Goal: Information Seeking & Learning: Compare options

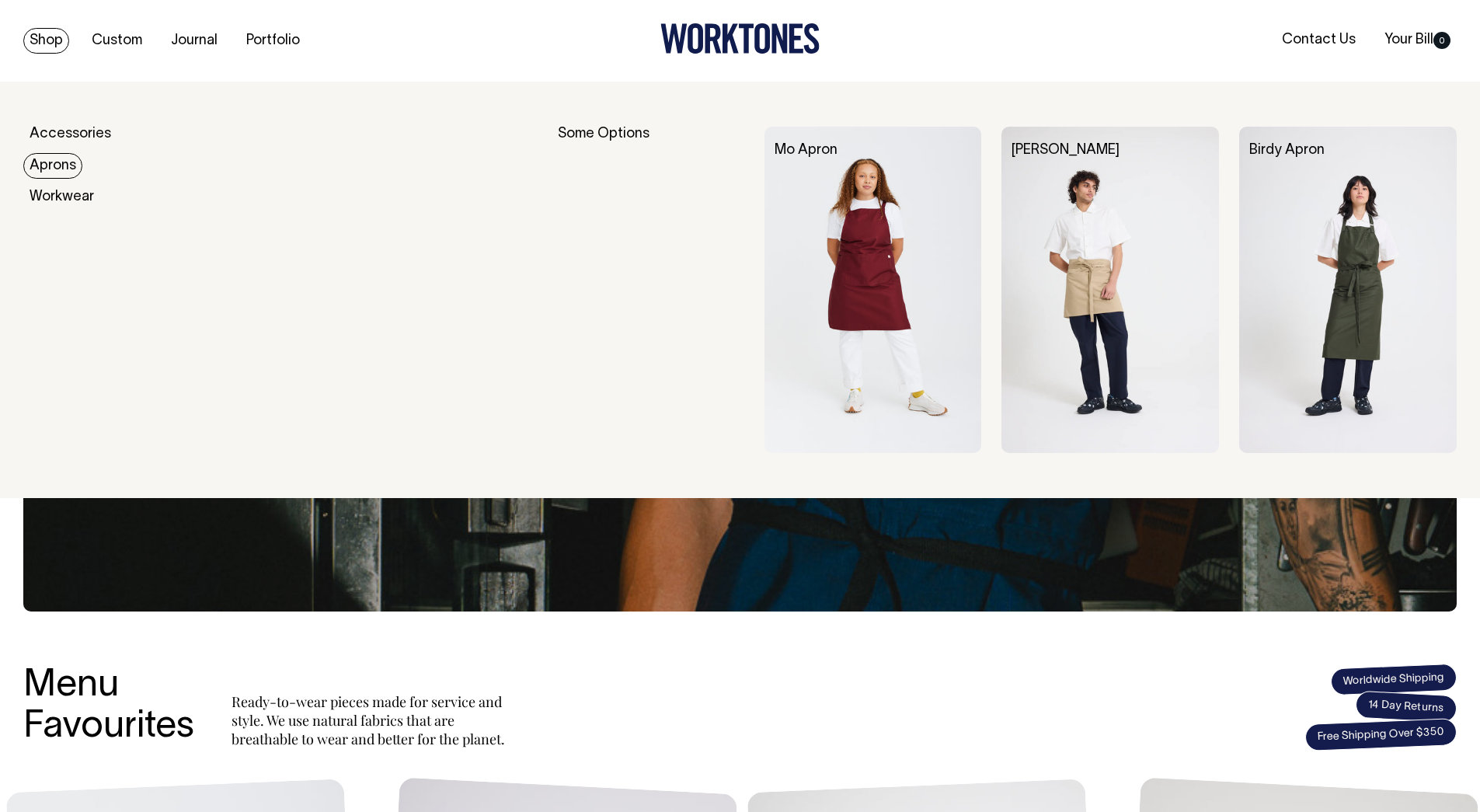
click at [69, 162] on link "Aprons" at bounding box center [52, 165] width 59 height 25
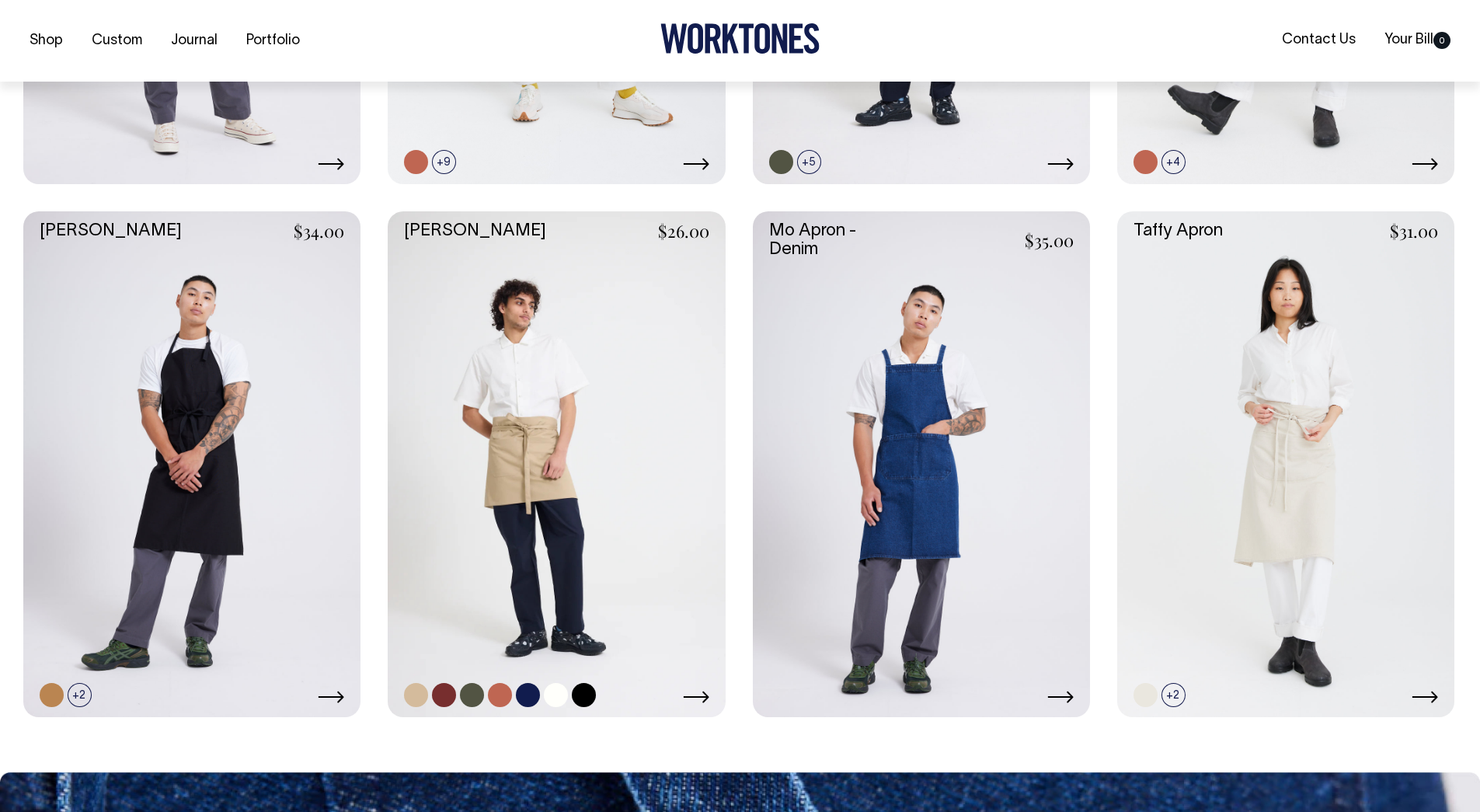
scroll to position [1074, 0]
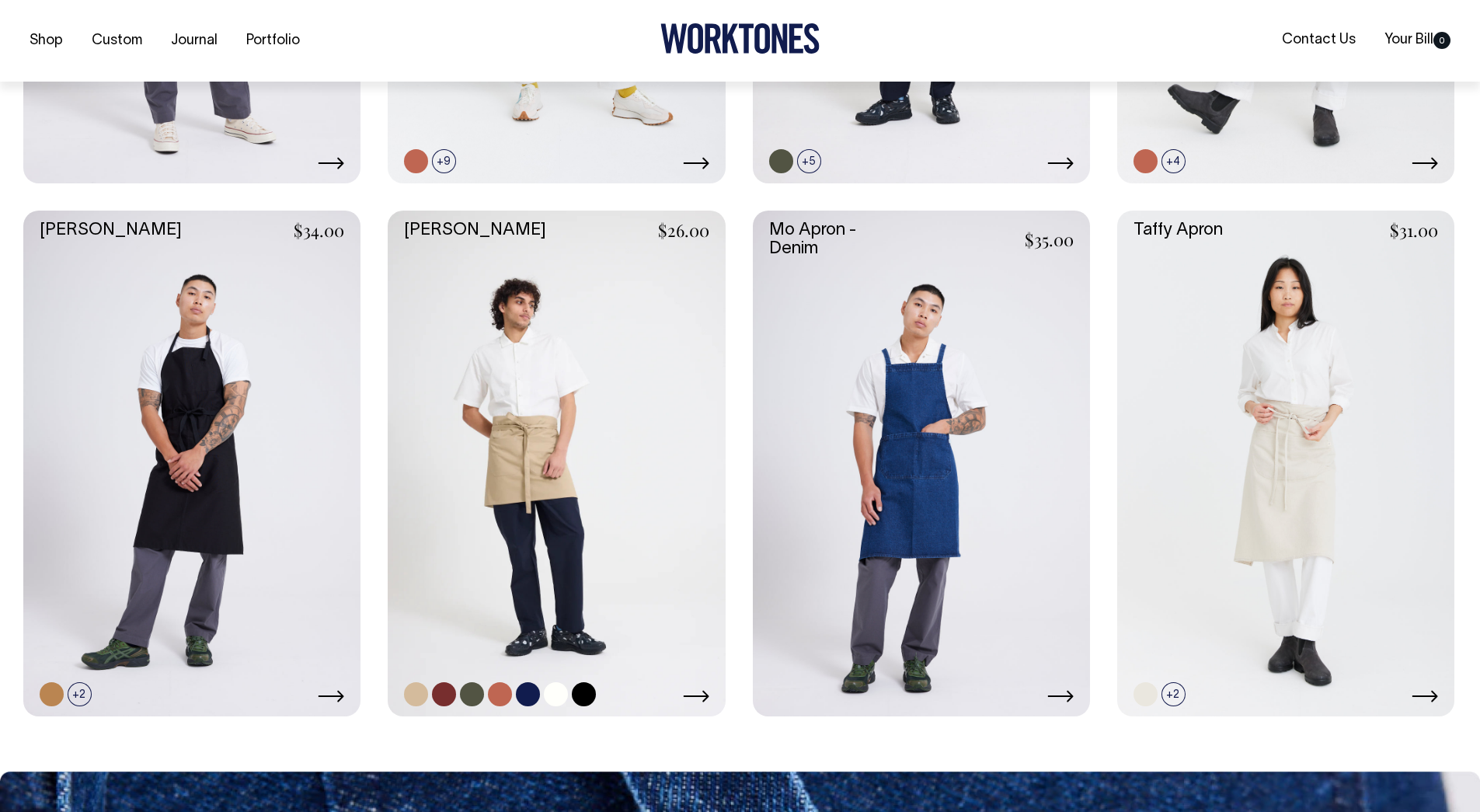
click at [526, 404] on link at bounding box center [557, 464] width 337 height 506
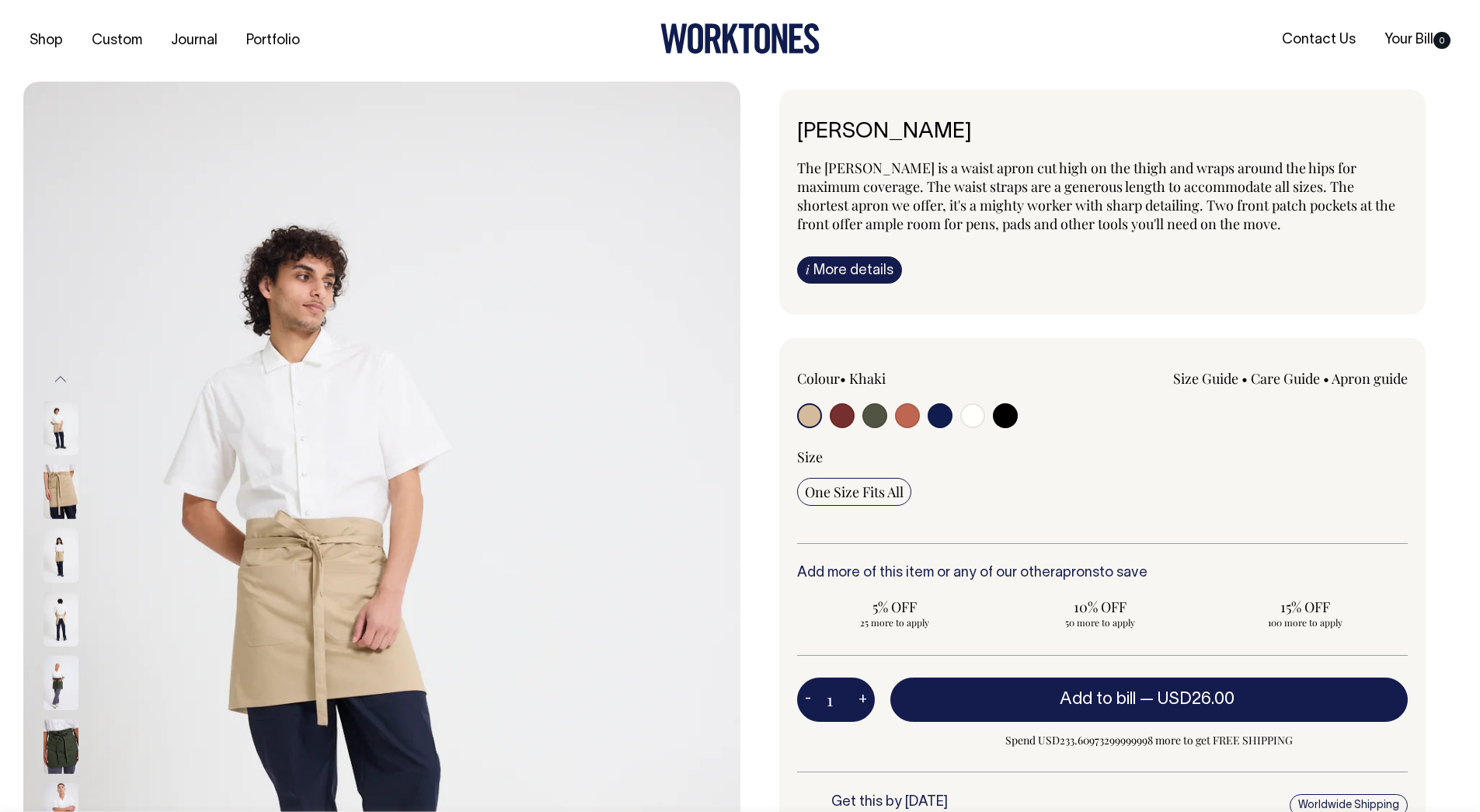
click at [904, 408] on input "radio" at bounding box center [908, 416] width 25 height 25
radio input "true"
select select "Rust"
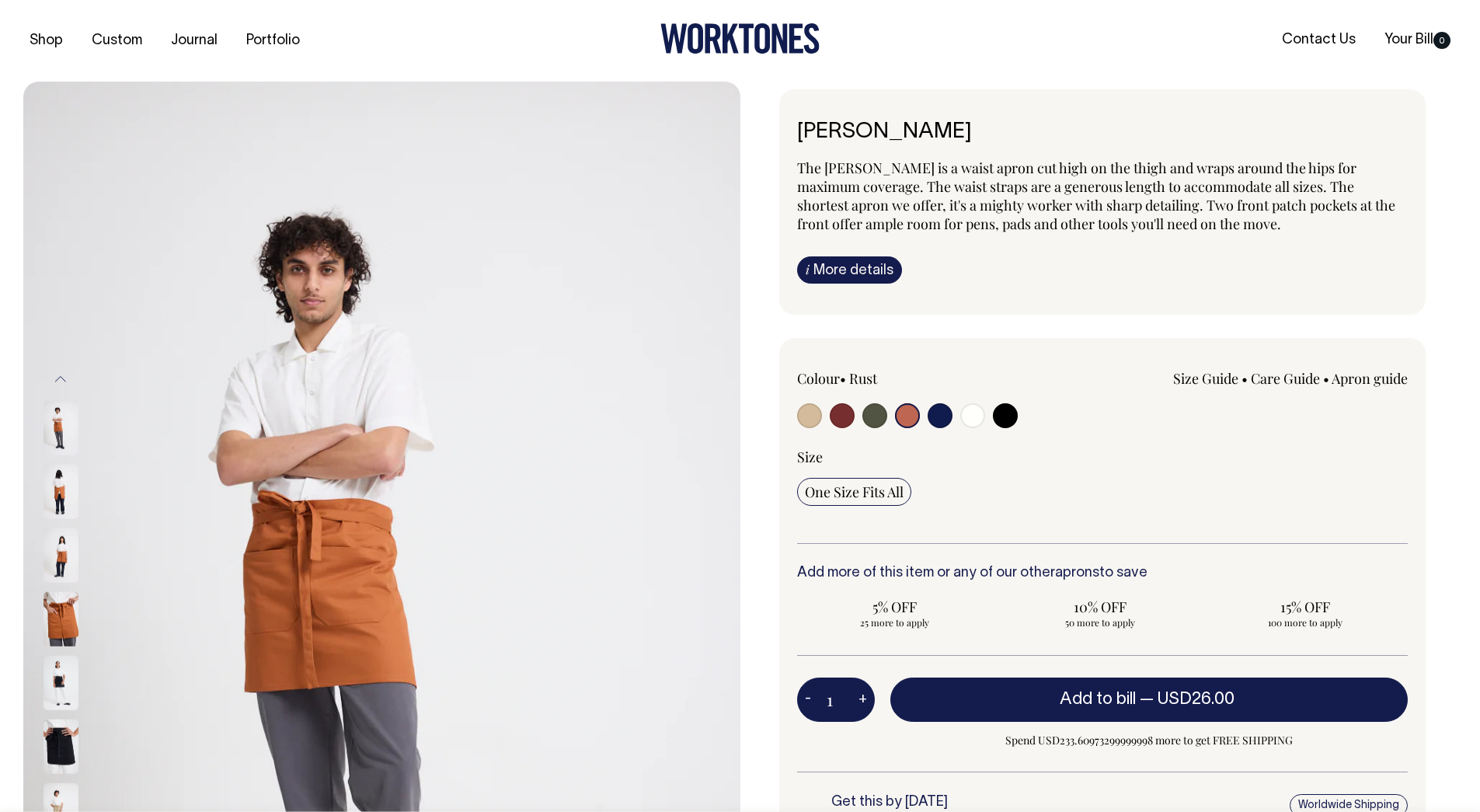
click at [846, 407] on input "radio" at bounding box center [842, 416] width 25 height 25
radio input "true"
select select "Burgundy"
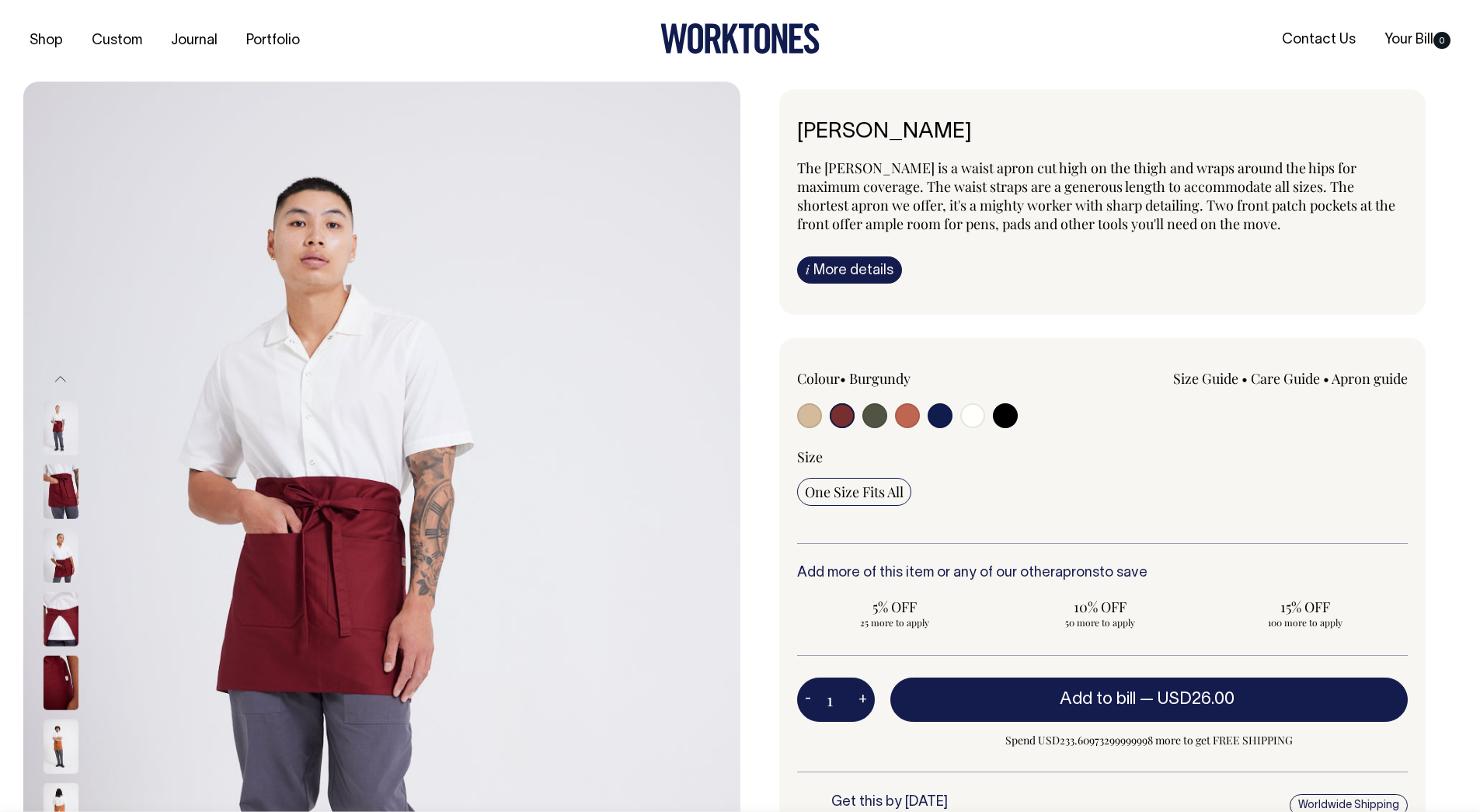
click at [971, 417] on input "radio" at bounding box center [973, 416] width 25 height 25
radio input "true"
select select "Off-White"
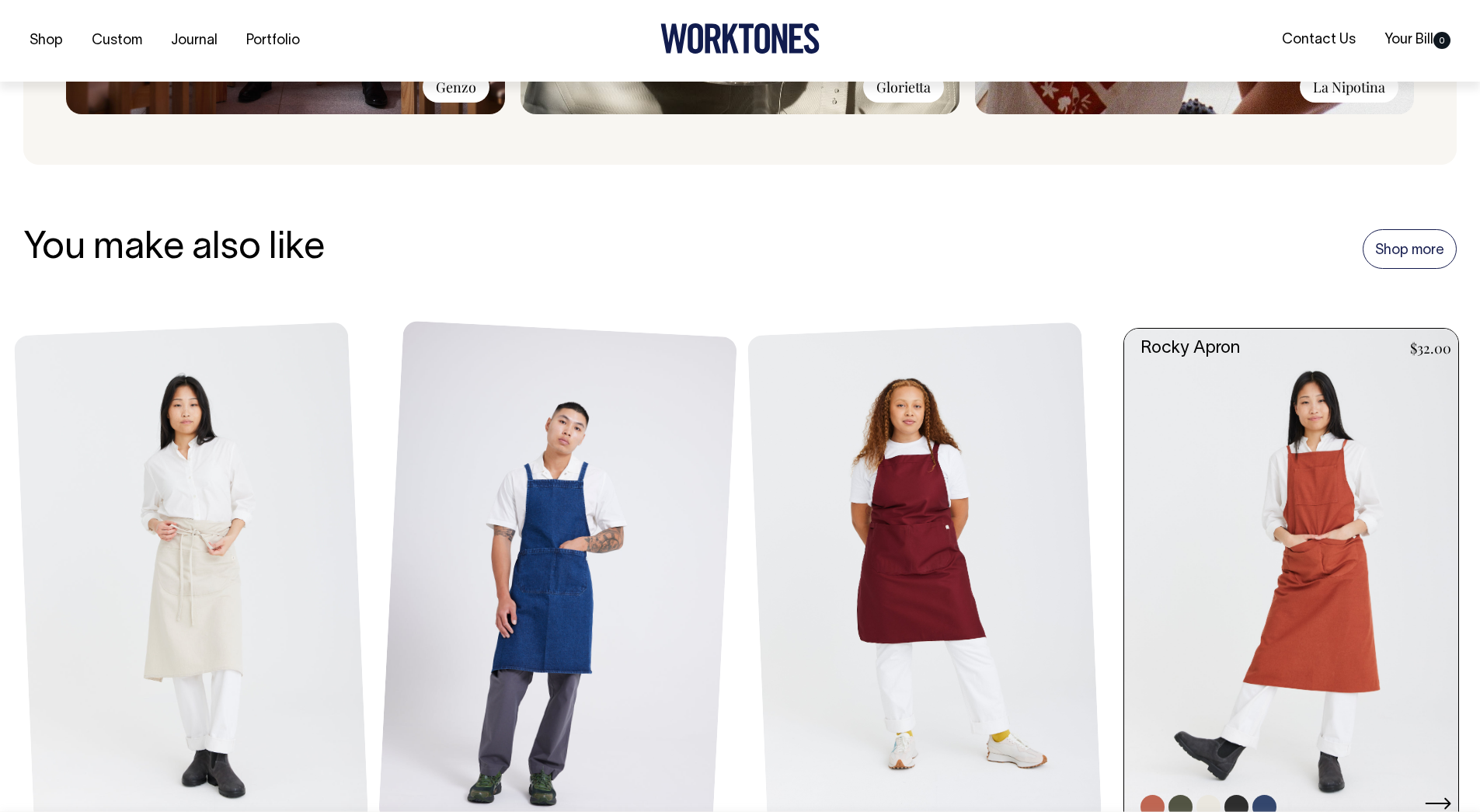
scroll to position [1637, 0]
click at [1237, 466] on link at bounding box center [1296, 579] width 344 height 501
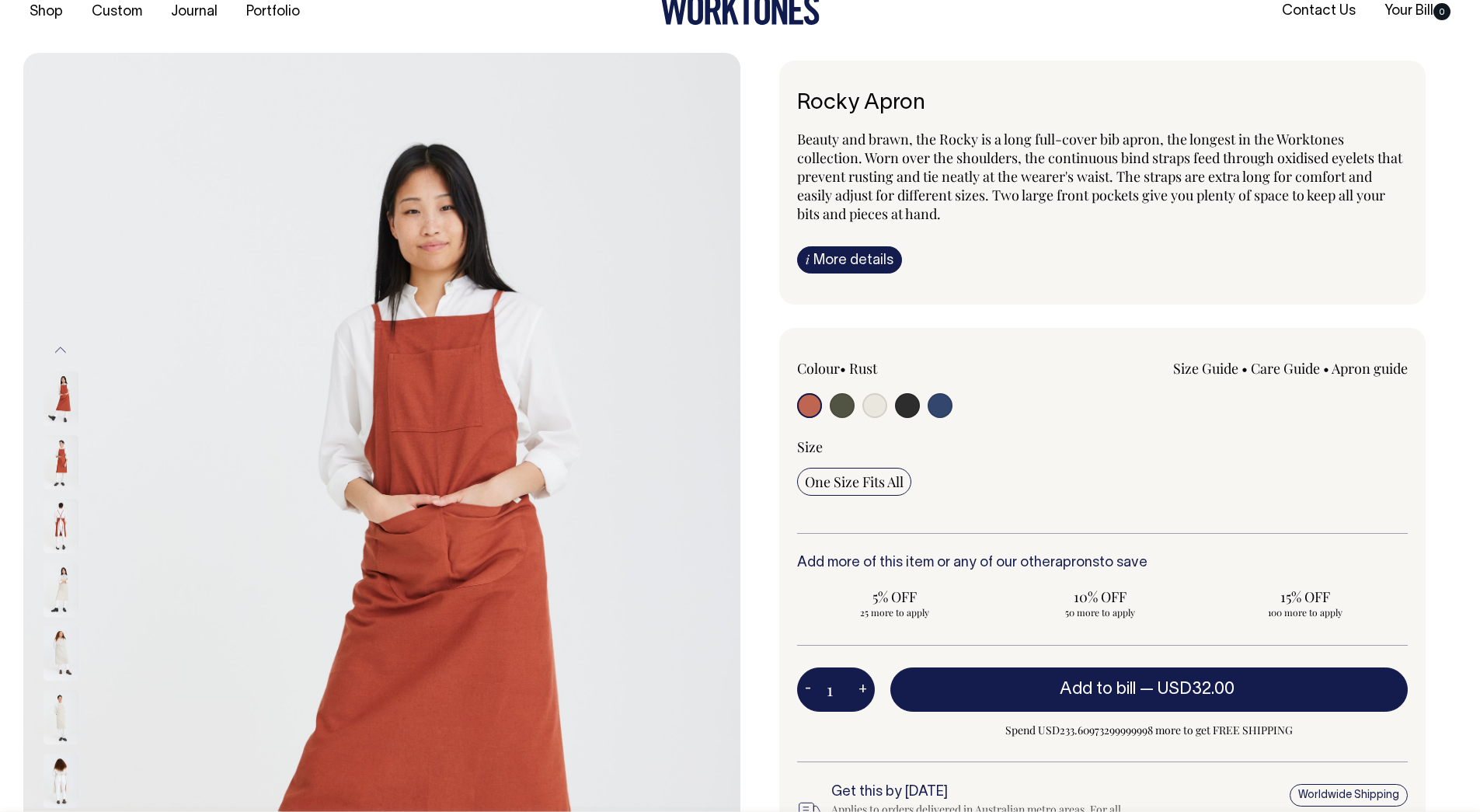
scroll to position [30, 0]
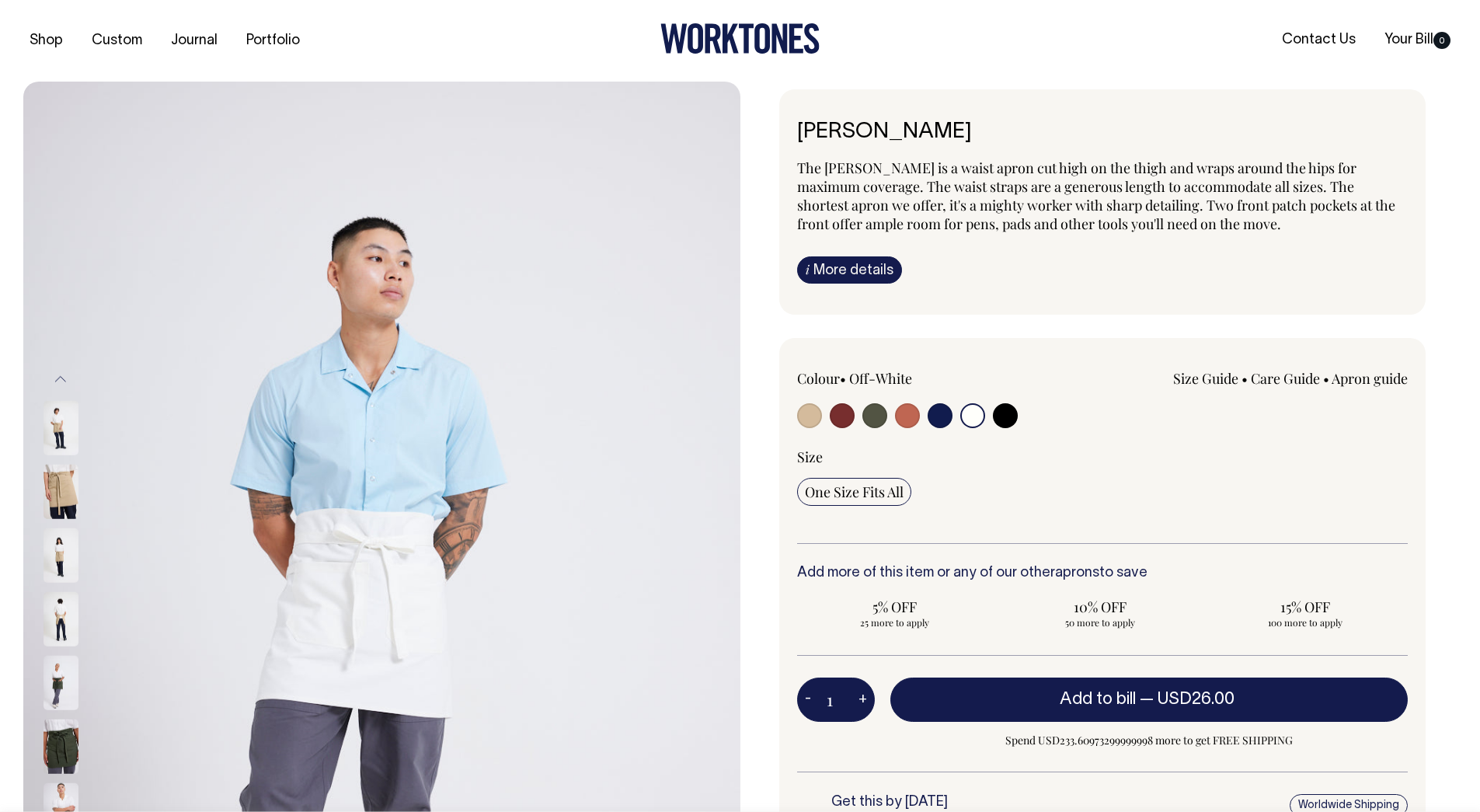
select select "Off-White"
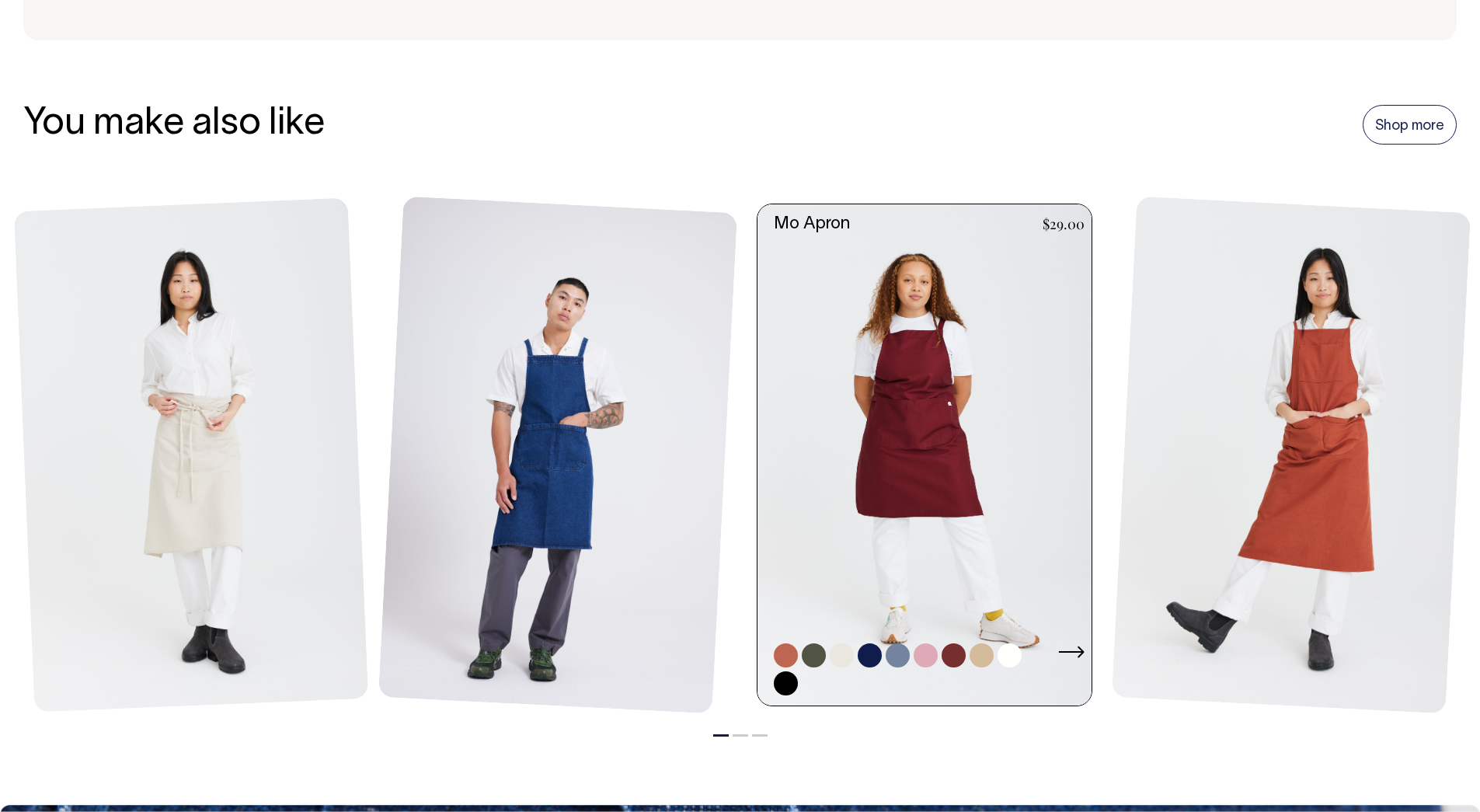
scroll to position [1759, 0]
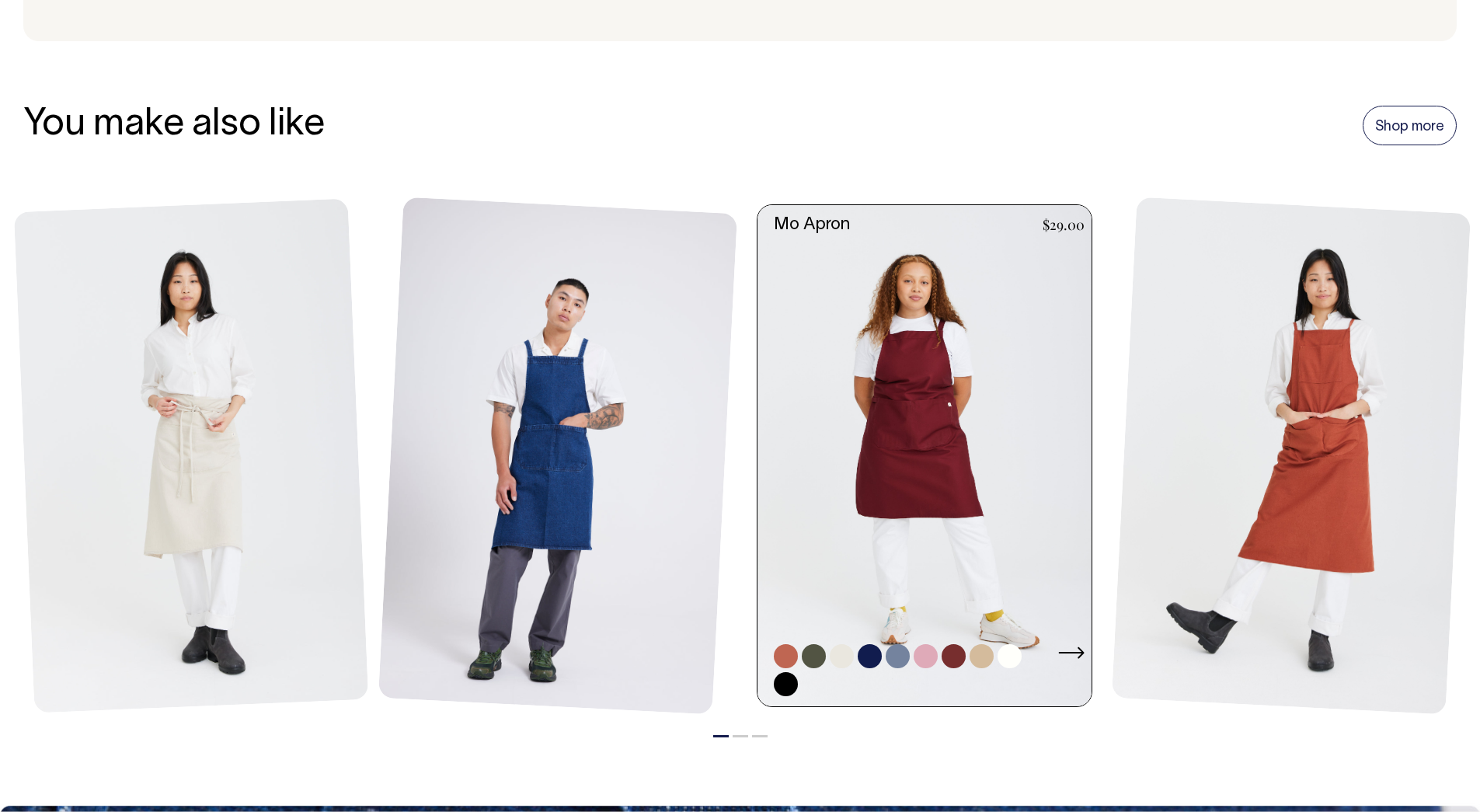
click at [929, 653] on link at bounding box center [925, 655] width 24 height 24
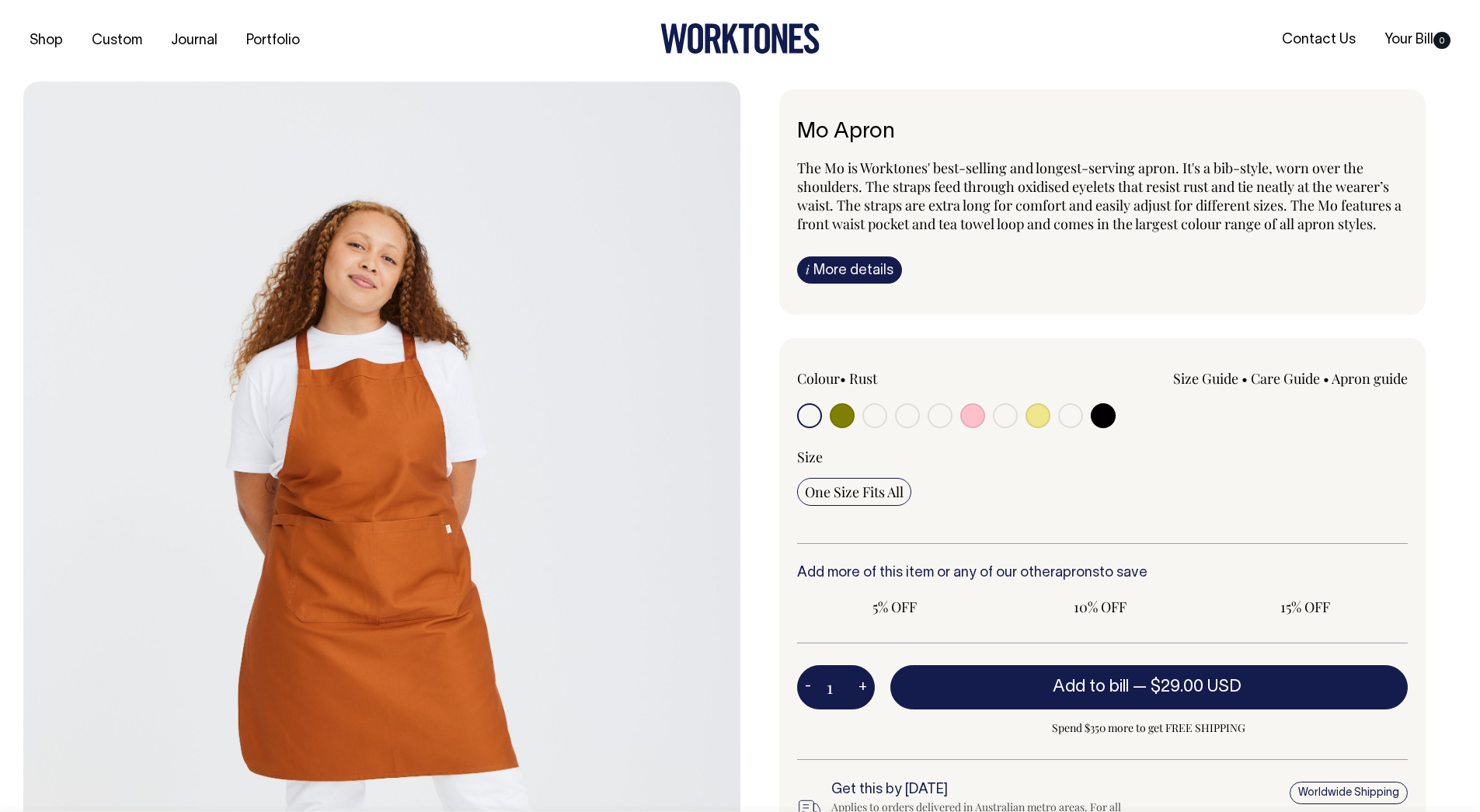
radio input "true"
select select "Pink"
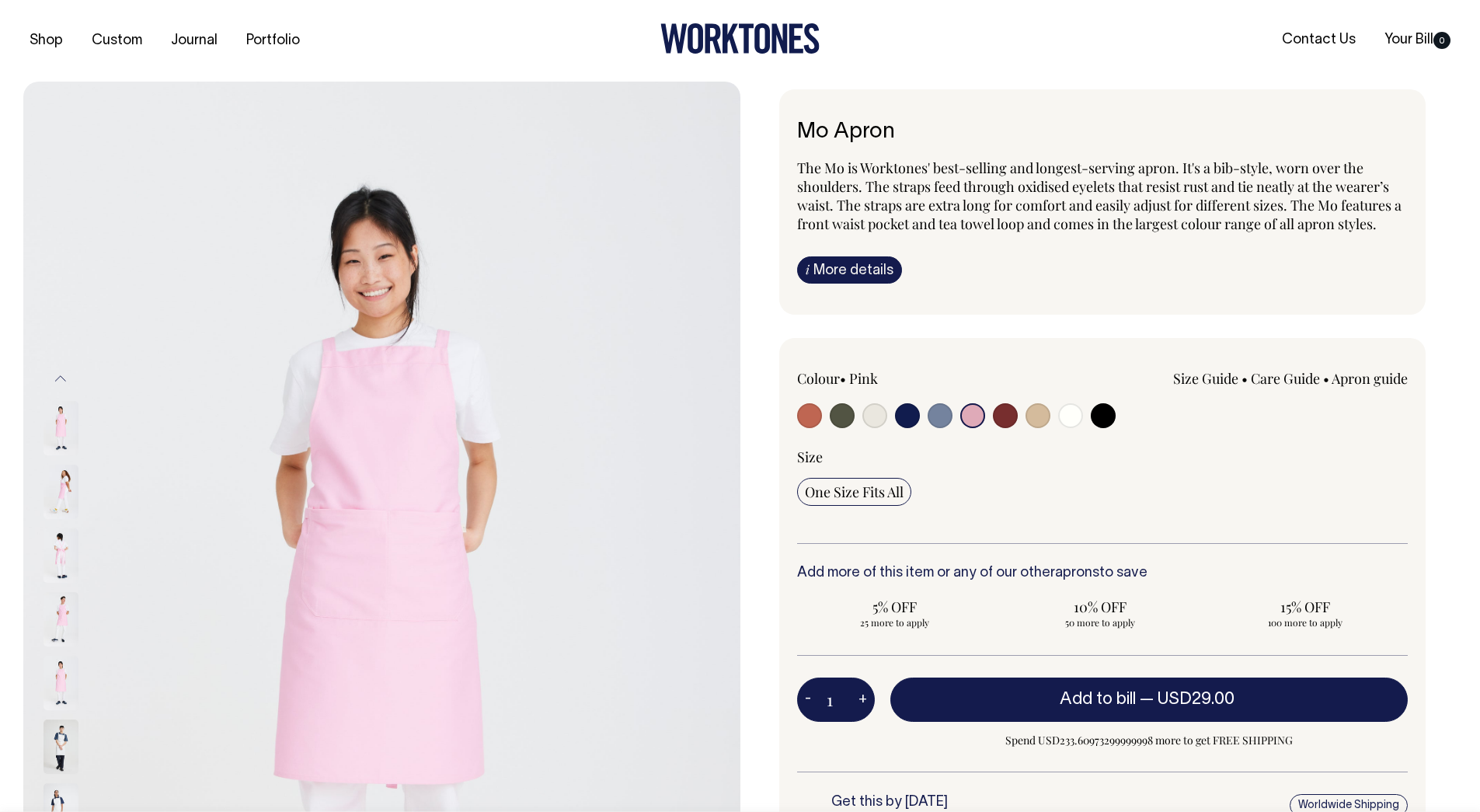
click at [1036, 419] on input "radio" at bounding box center [1039, 416] width 25 height 25
radio input "true"
select select "Khaki"
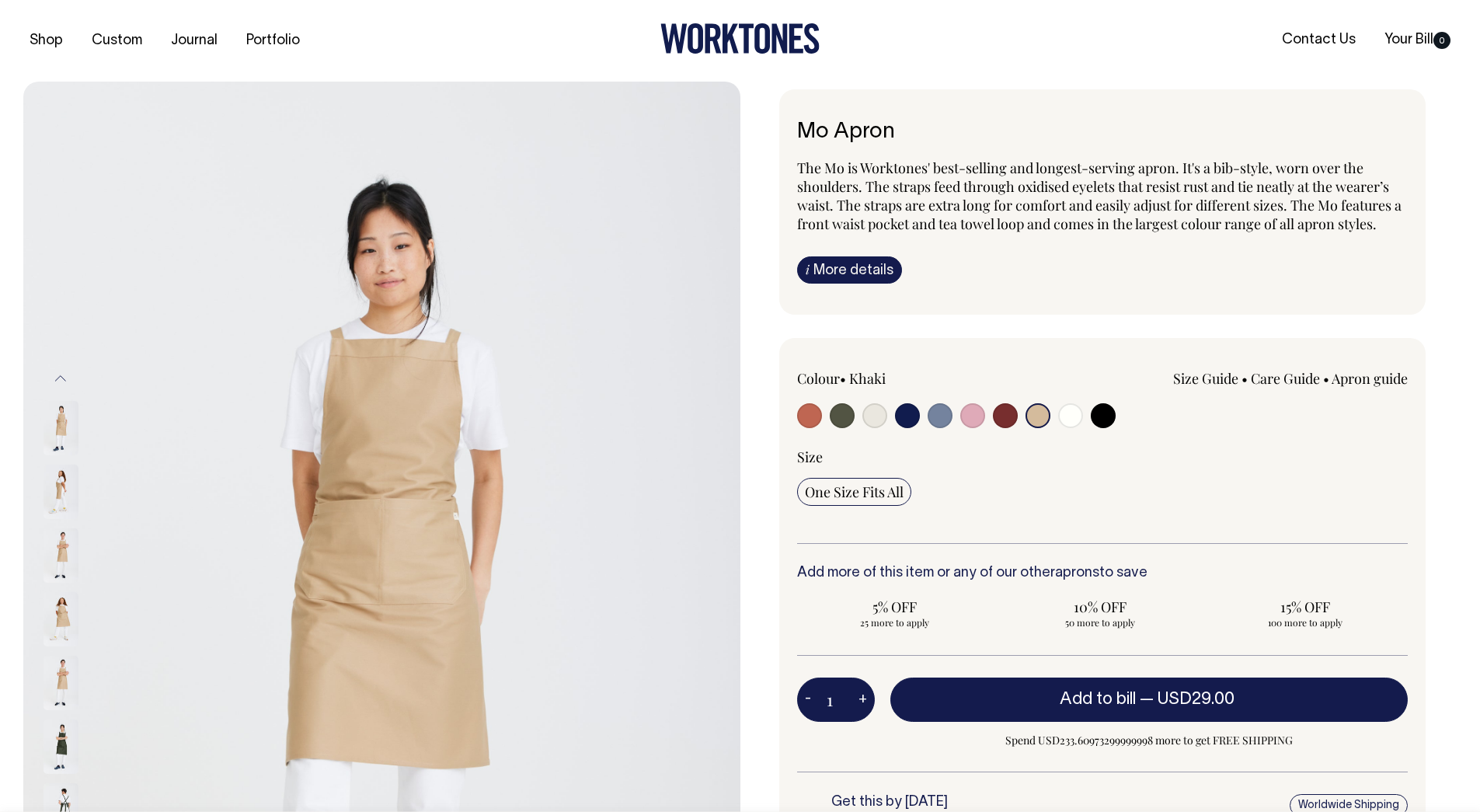
click at [811, 418] on input "radio" at bounding box center [810, 416] width 25 height 25
radio input "true"
select select "Rust"
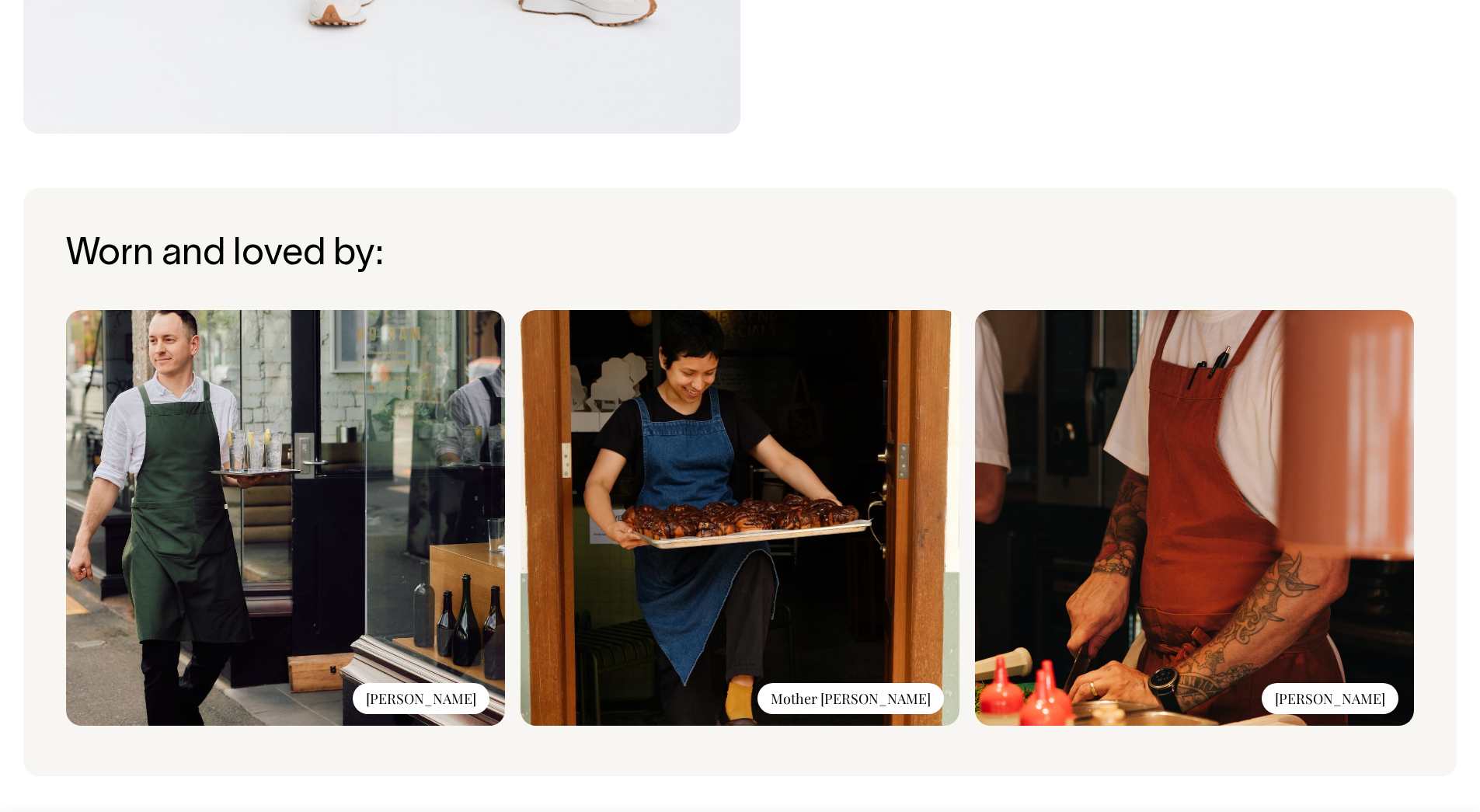
scroll to position [1023, 0]
